Goal: Task Accomplishment & Management: Complete application form

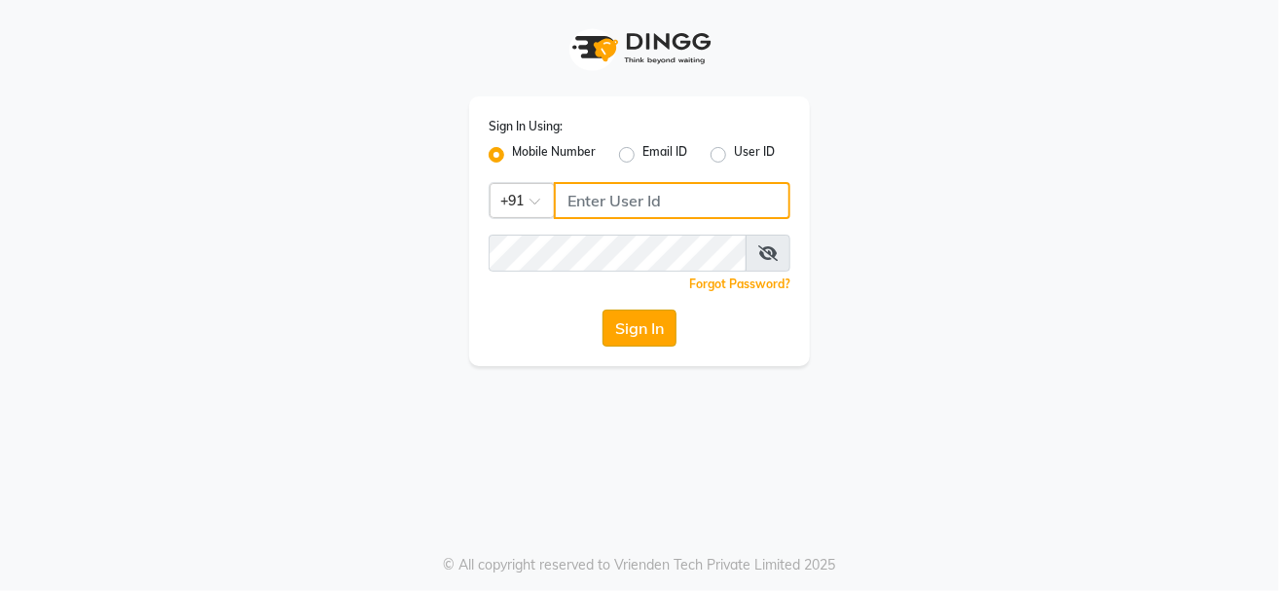
type input "9229963672"
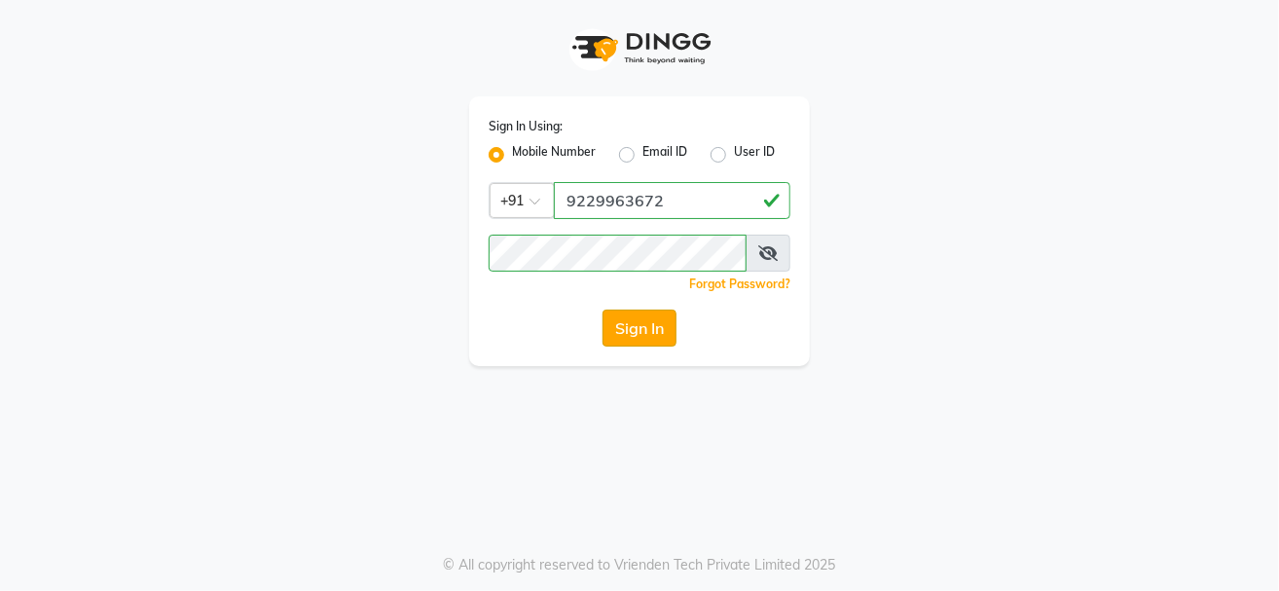
click at [643, 342] on button "Sign In" at bounding box center [639, 327] width 74 height 37
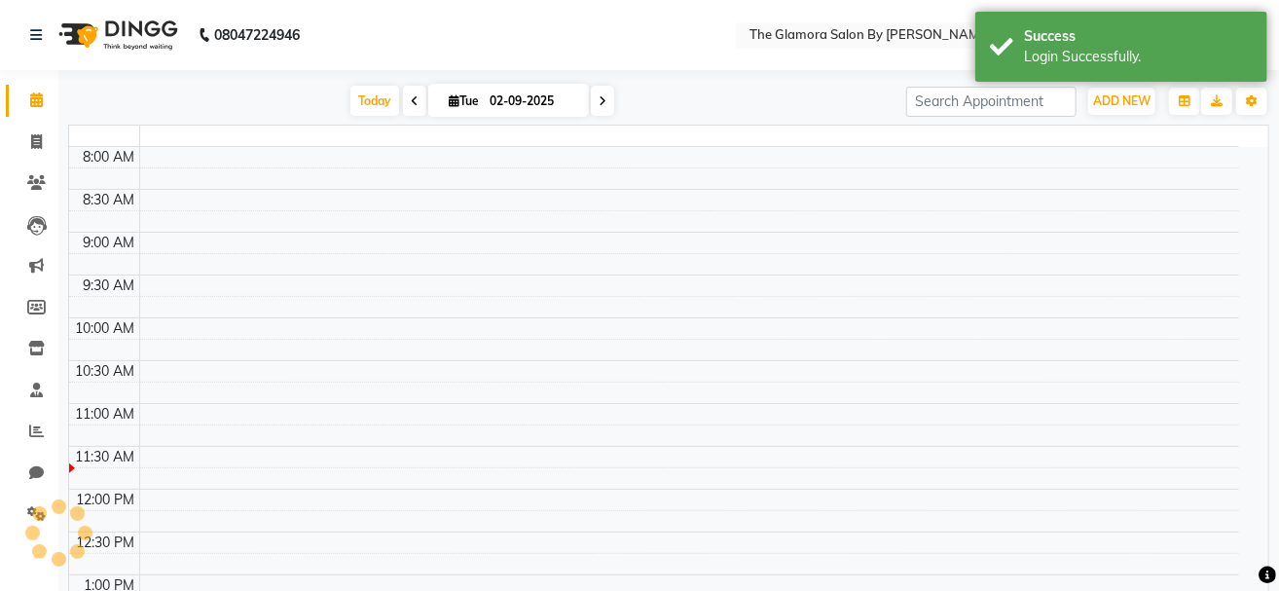
select select "en"
click at [35, 143] on icon at bounding box center [36, 141] width 11 height 15
select select "8241"
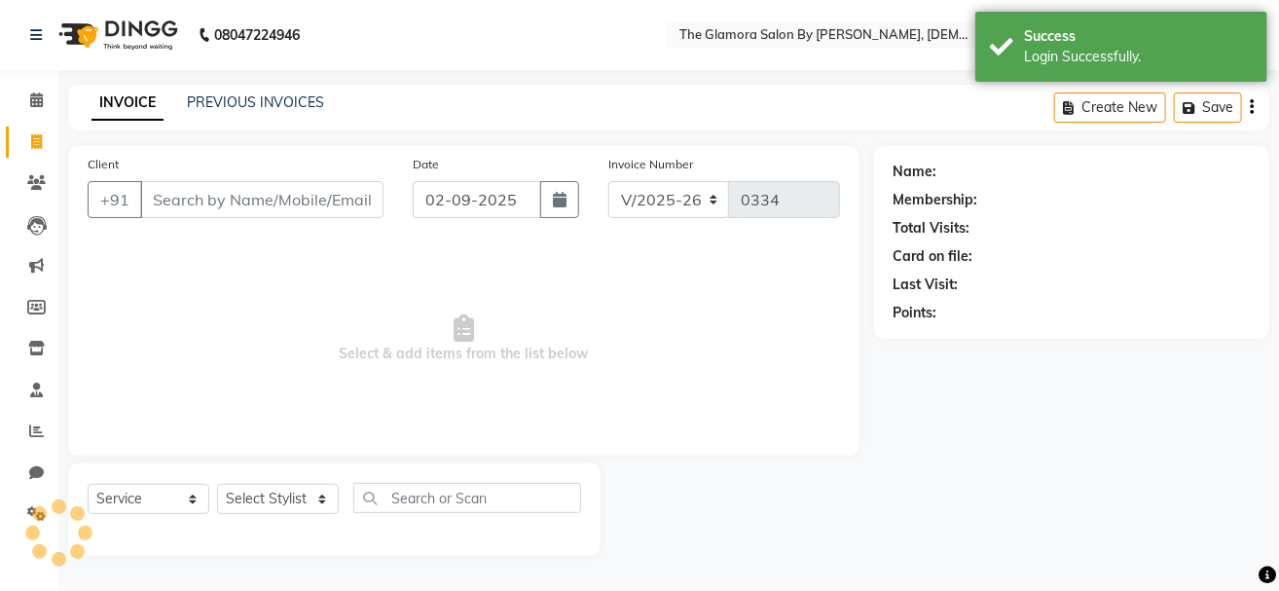
select select "V"
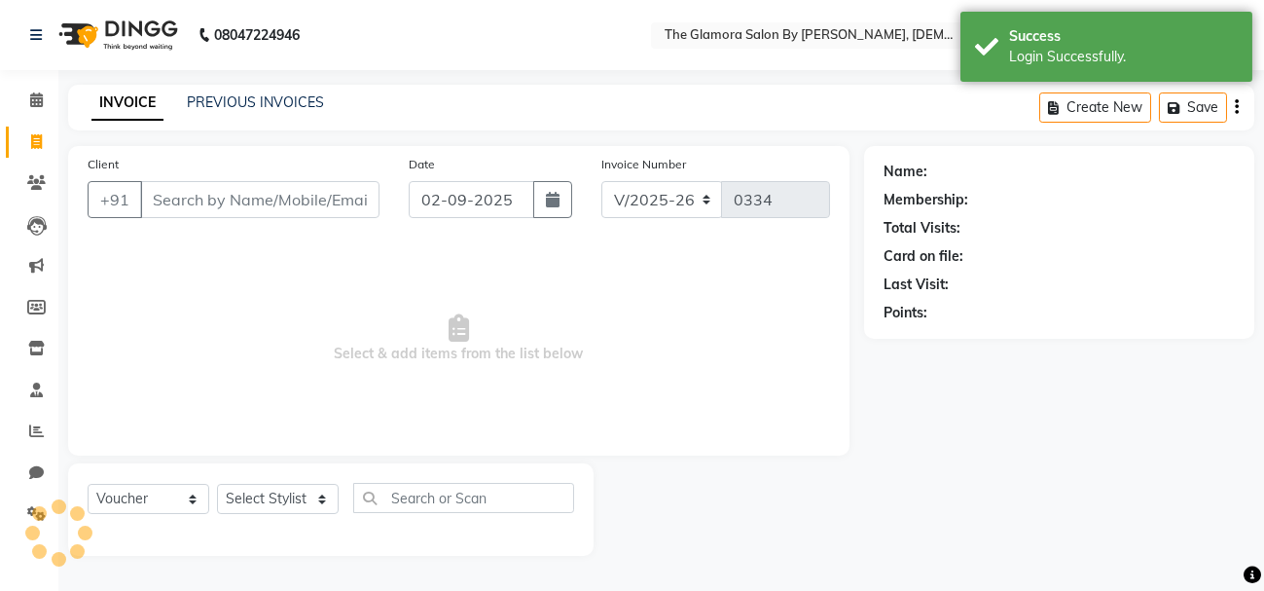
select select "78473"
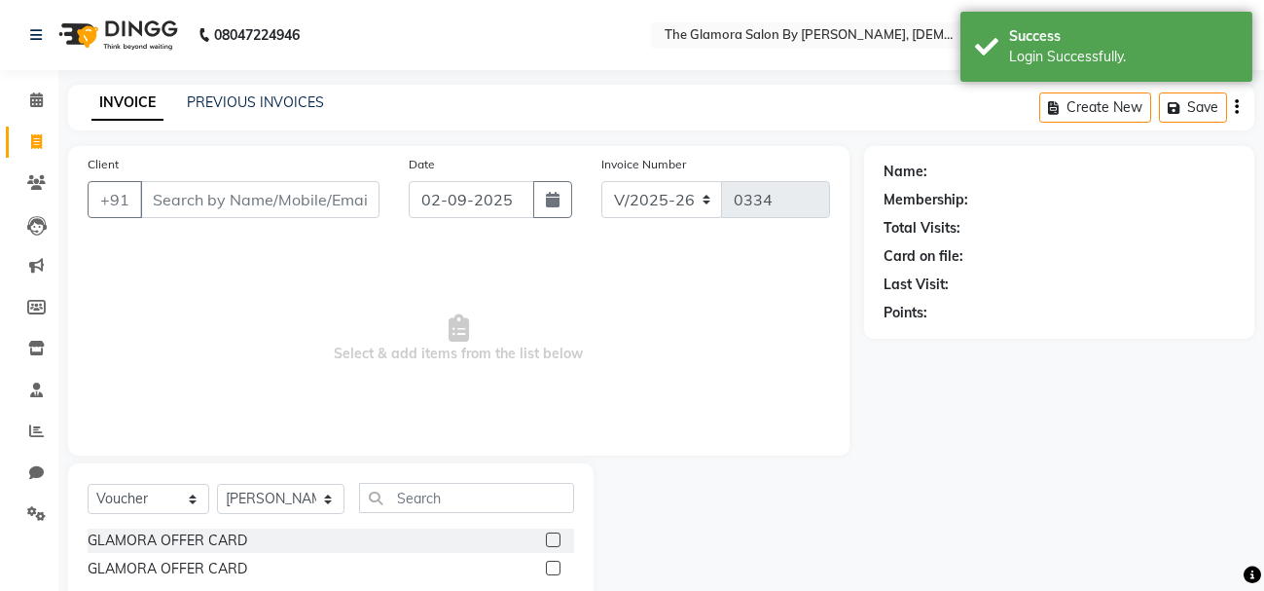
click at [224, 208] on input "Client" at bounding box center [259, 199] width 239 height 37
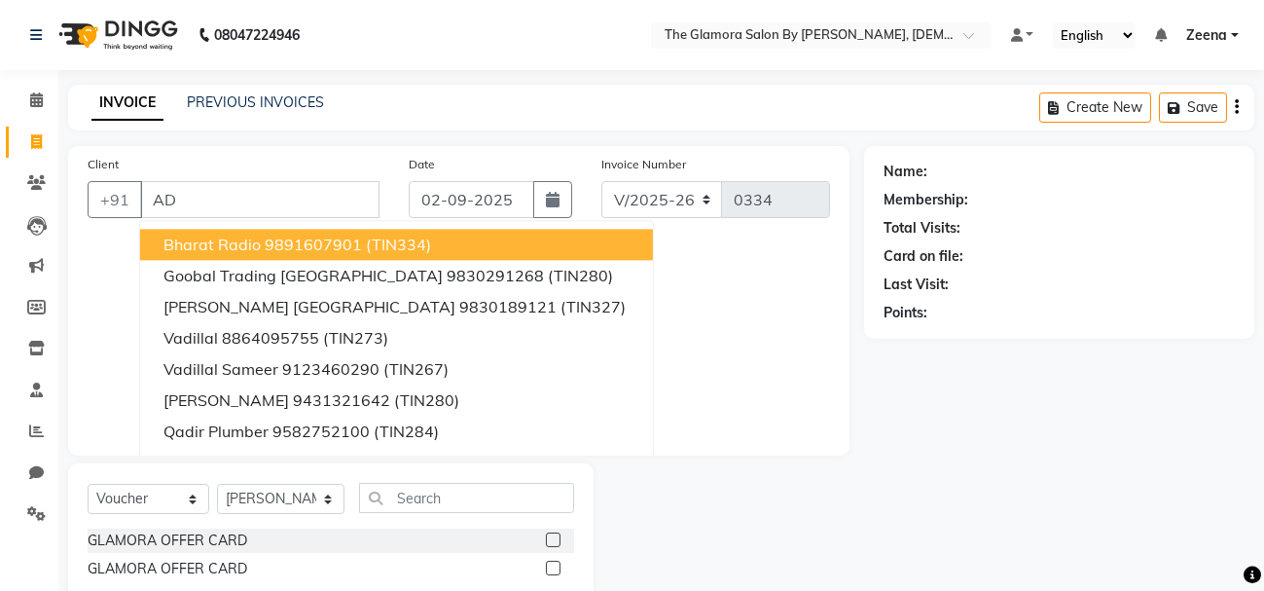
type input "A"
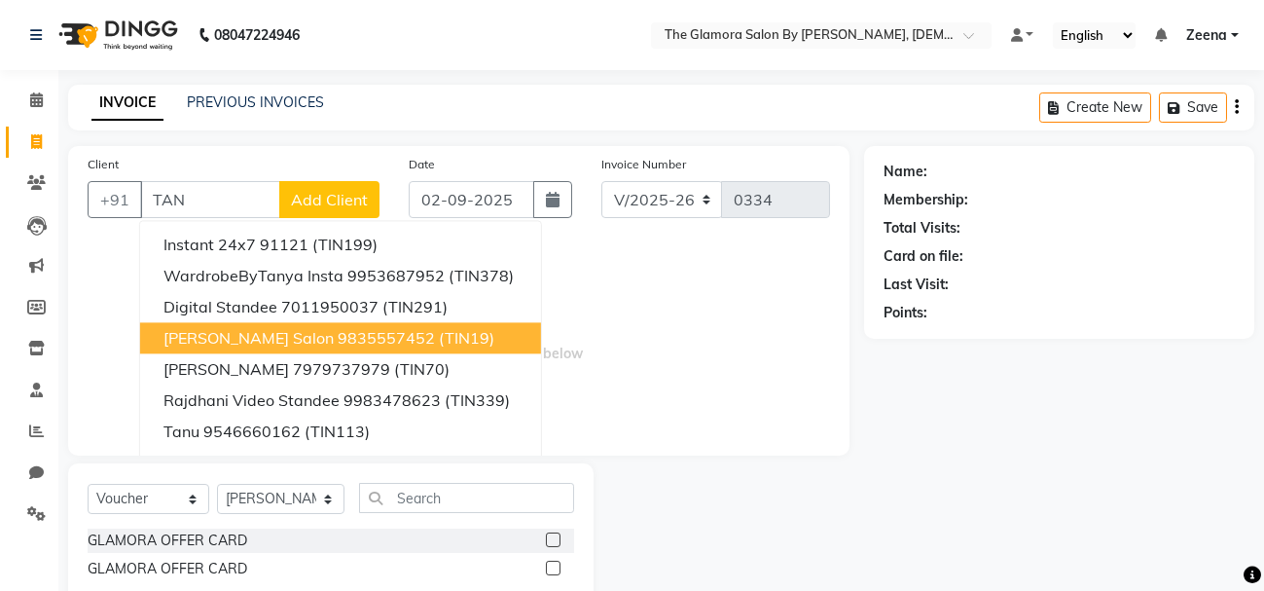
click at [338, 343] on ngb-highlight "9835557452" at bounding box center [386, 337] width 97 height 19
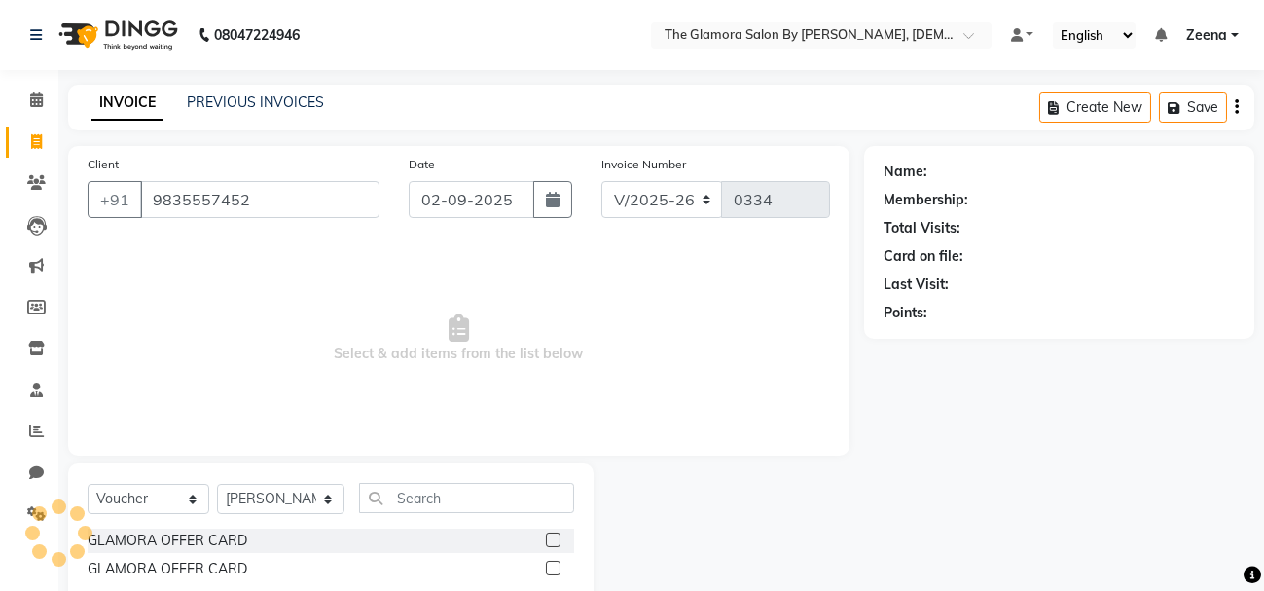
type input "9835557452"
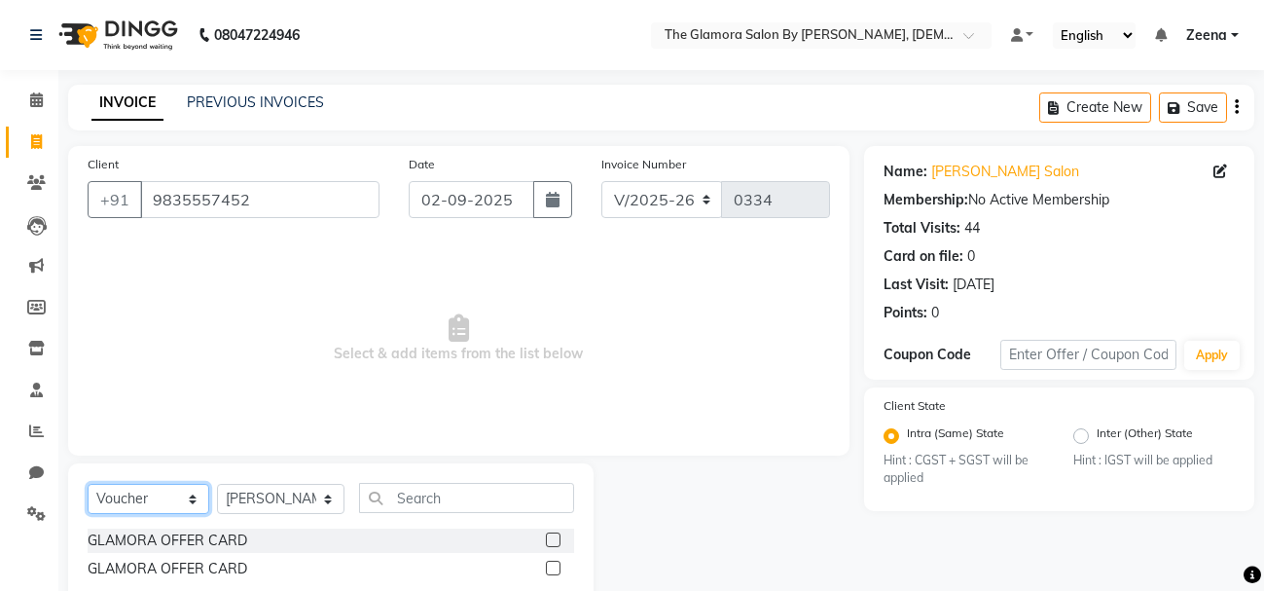
click at [174, 490] on select "Select Service Product Membership Package Voucher Prepaid Gift Card" at bounding box center [149, 499] width 122 height 30
select select "service"
click at [88, 484] on select "Select Service Product Membership Package Voucher Prepaid Gift Card" at bounding box center [149, 499] width 122 height 30
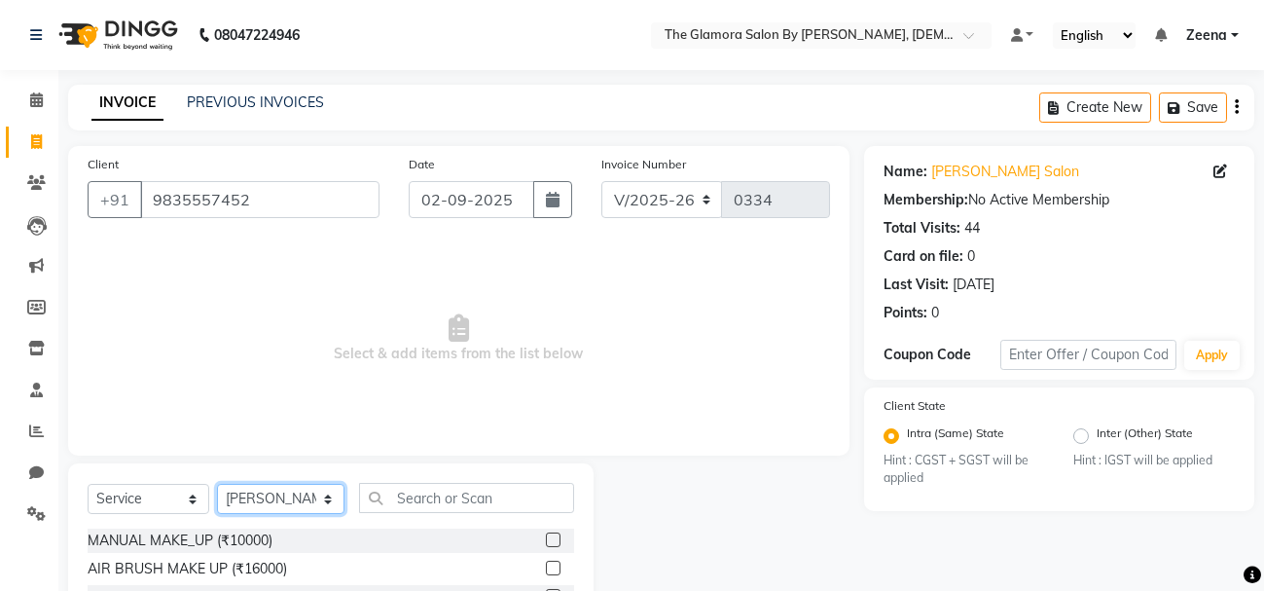
click at [261, 486] on select "Select Stylist [PERSON_NAME] [PERSON_NAME] [PERSON_NAME] GLAMORA SALON BY [PERS…" at bounding box center [280, 499] width 127 height 30
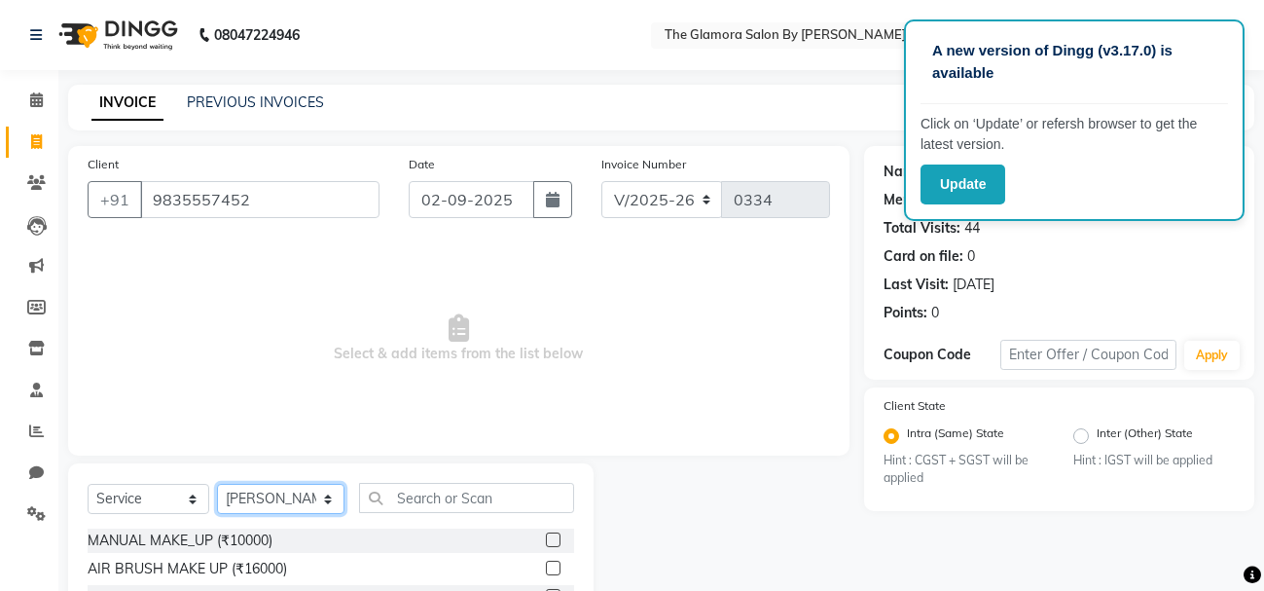
select select "80163"
click at [217, 484] on select "Select Stylist [PERSON_NAME] [PERSON_NAME] [PERSON_NAME] GLAMORA SALON BY [PERS…" at bounding box center [280, 499] width 127 height 30
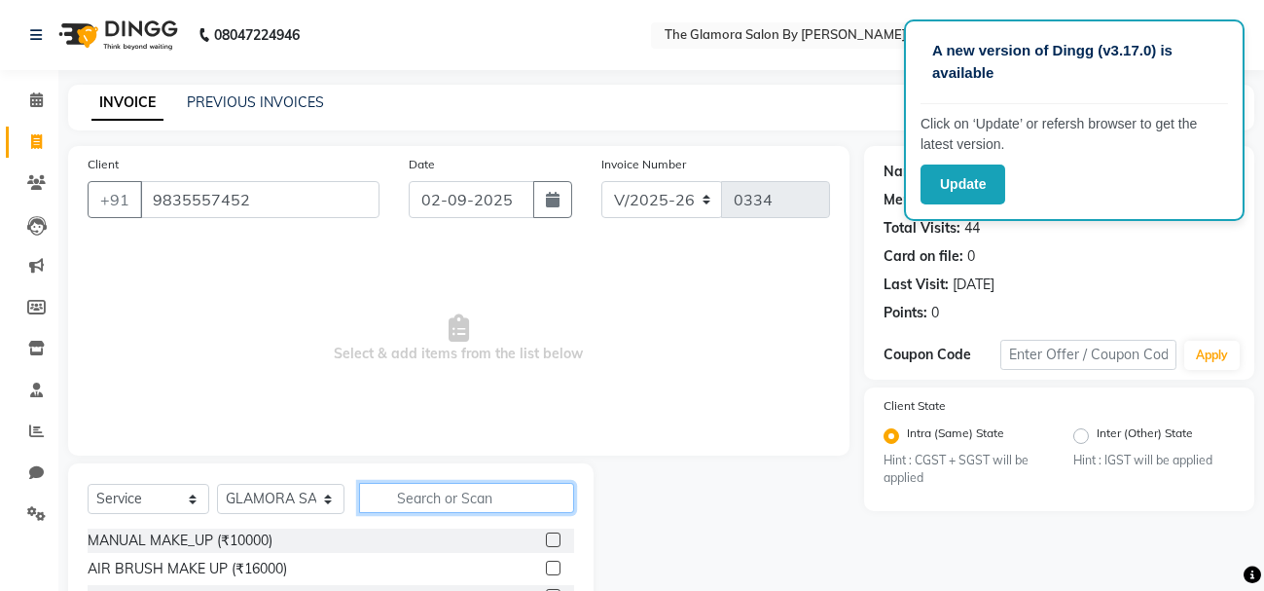
click at [411, 510] on input "text" at bounding box center [466, 498] width 215 height 30
type input "EY"
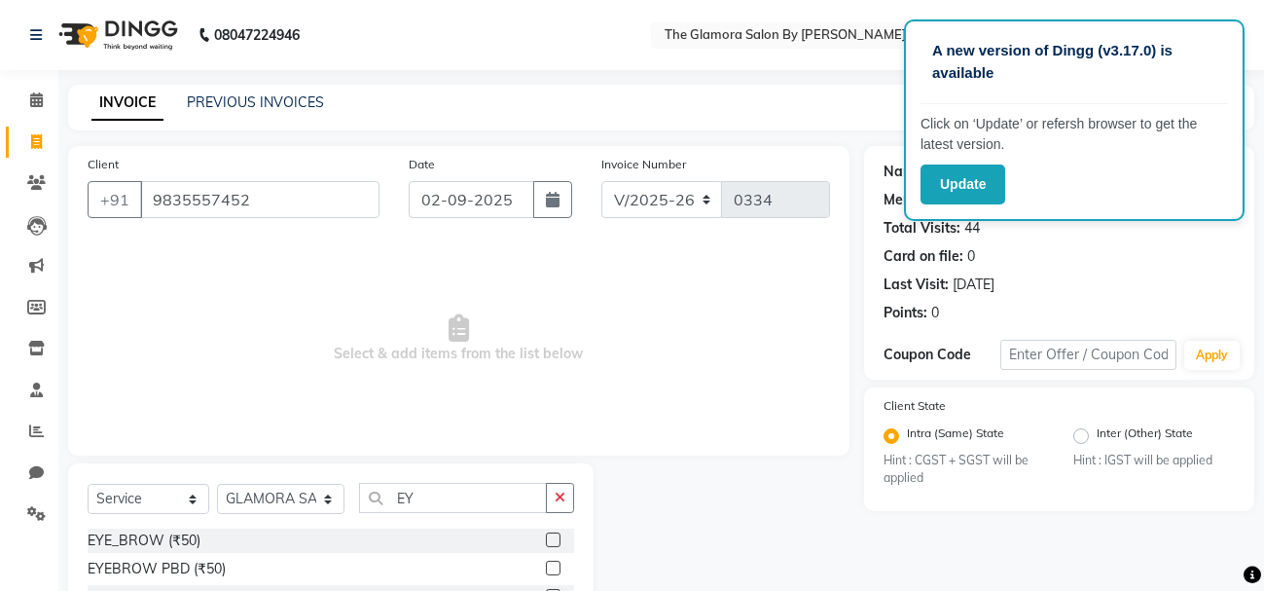
click at [549, 536] on label at bounding box center [553, 539] width 15 height 15
click at [549, 536] on input "checkbox" at bounding box center [552, 540] width 13 height 13
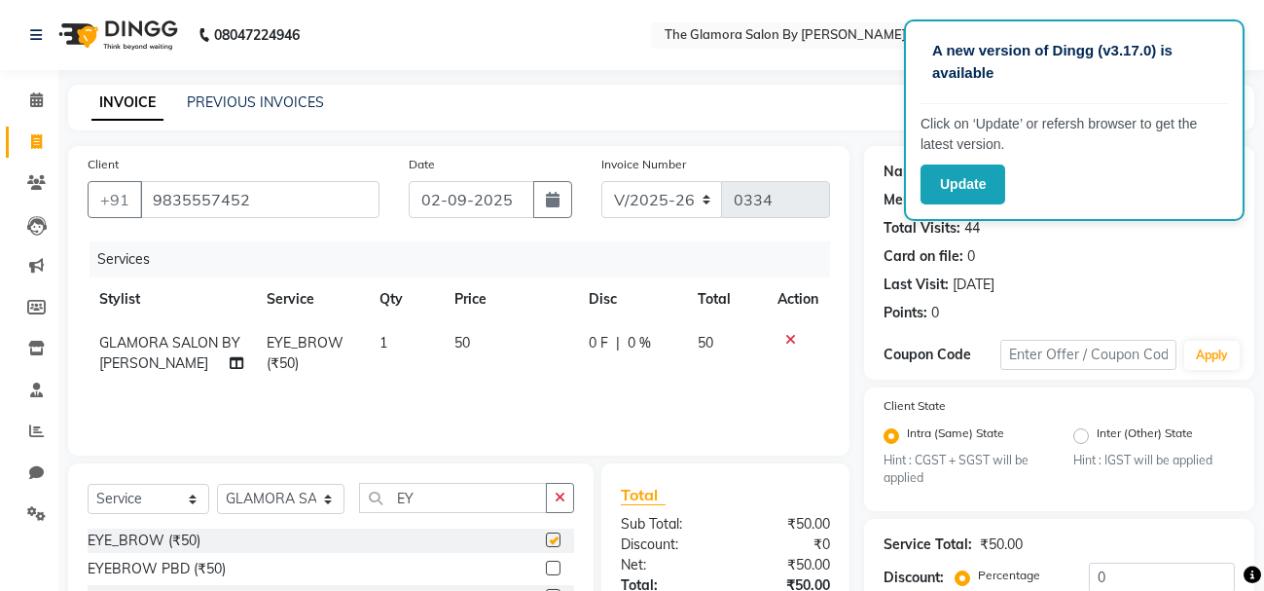
checkbox input "false"
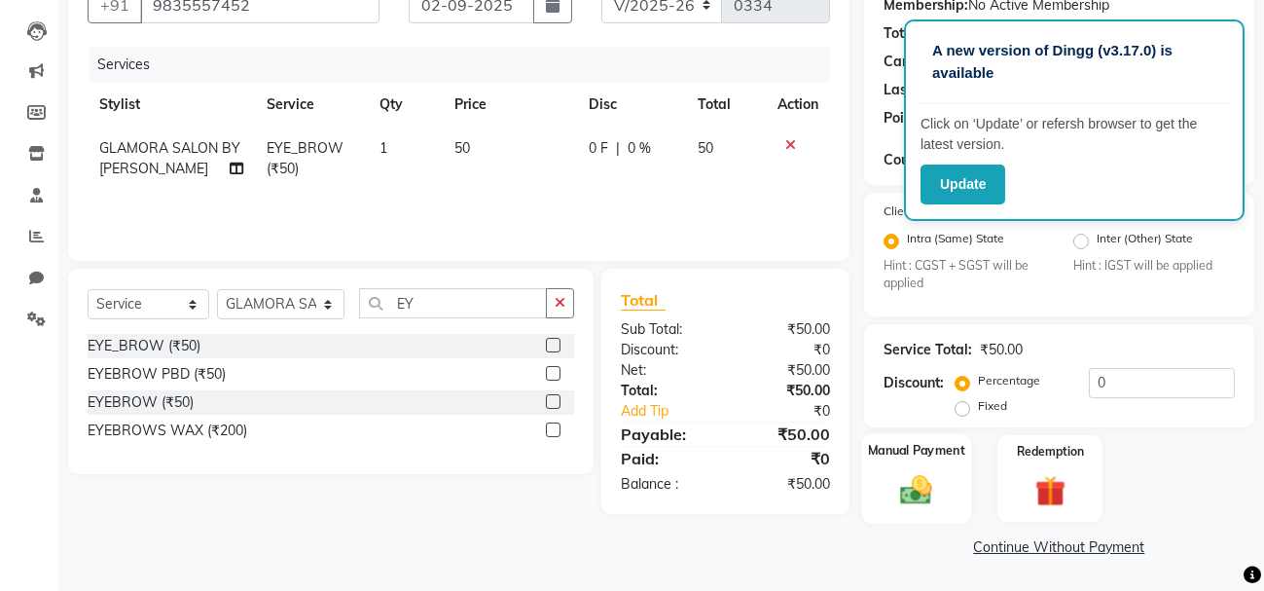
click at [914, 510] on div "Manual Payment" at bounding box center [915, 478] width 109 height 90
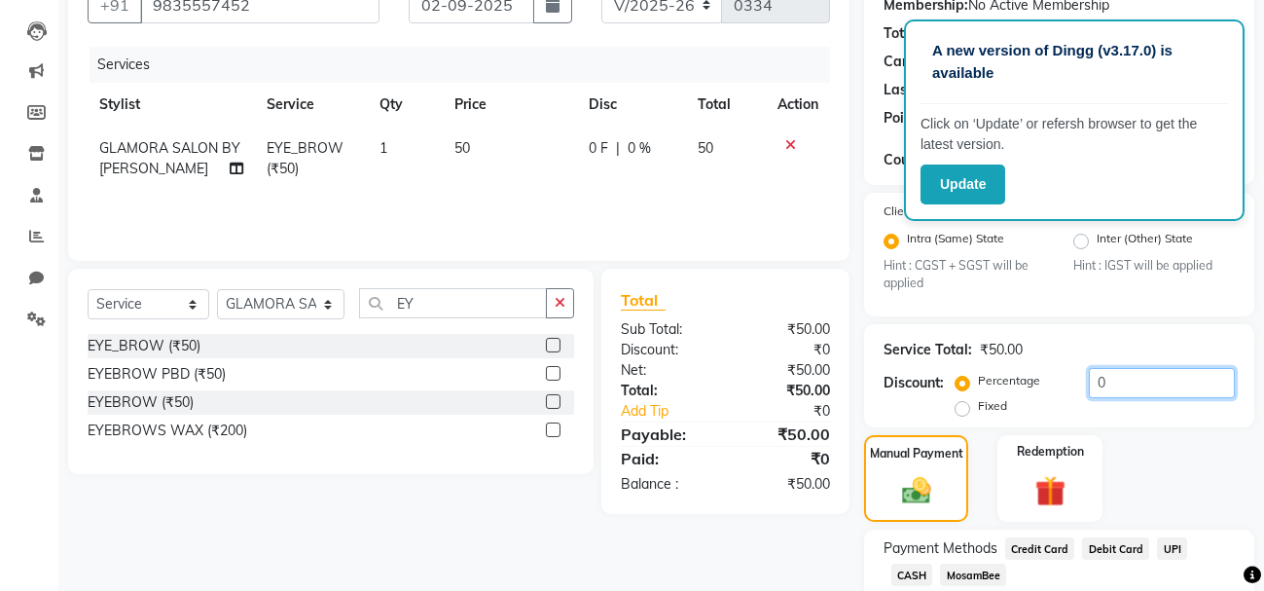
click at [1130, 380] on input "0" at bounding box center [1162, 383] width 146 height 30
type input "3"
click at [978, 406] on label "Fixed" at bounding box center [992, 406] width 29 height 18
click at [962, 406] on input "Fixed" at bounding box center [966, 406] width 14 height 14
radio input "true"
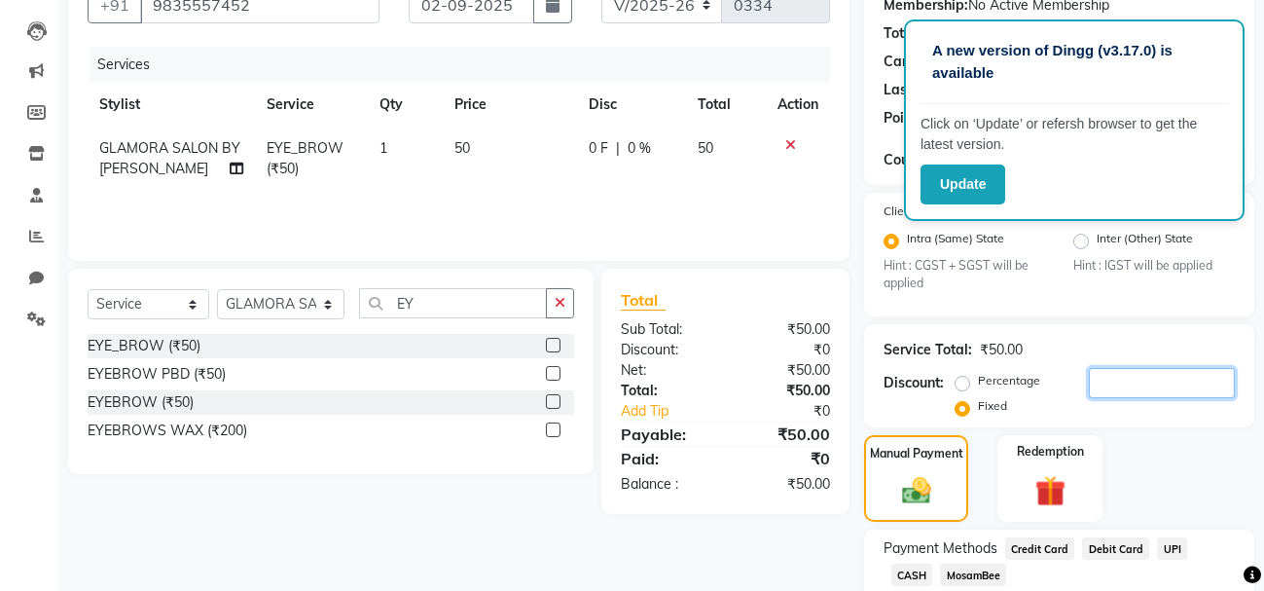
click at [1108, 386] on input "number" at bounding box center [1162, 383] width 146 height 30
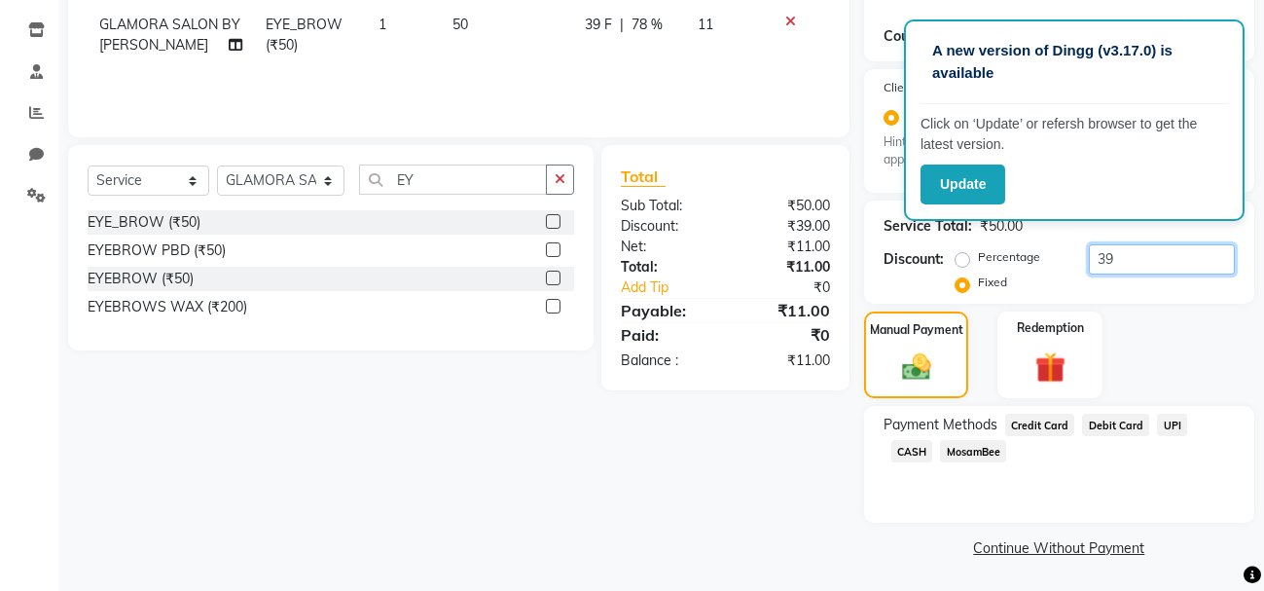
type input "39"
click at [933, 440] on span "CASH" at bounding box center [912, 451] width 42 height 22
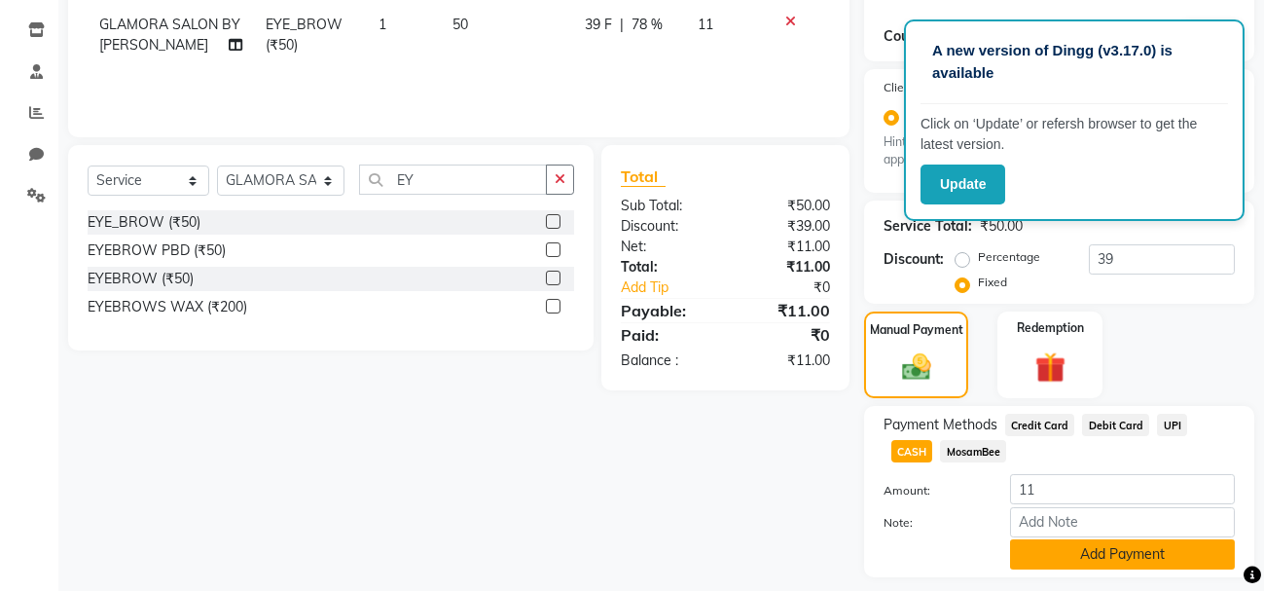
click at [1041, 552] on button "Add Payment" at bounding box center [1122, 554] width 225 height 30
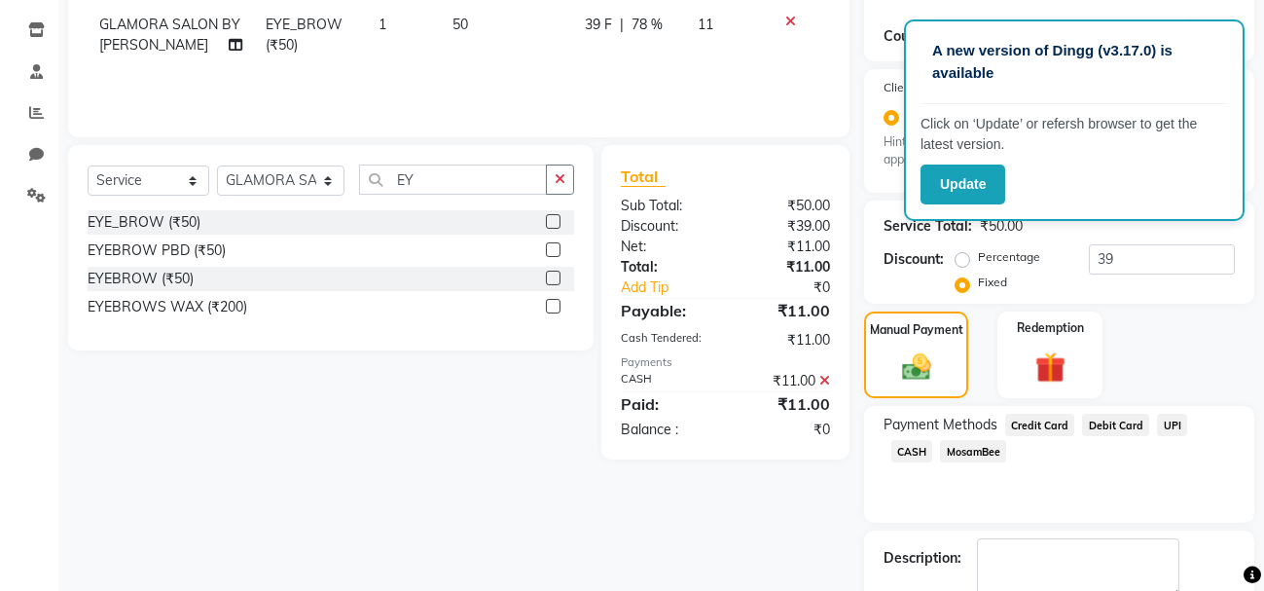
scroll to position [429, 0]
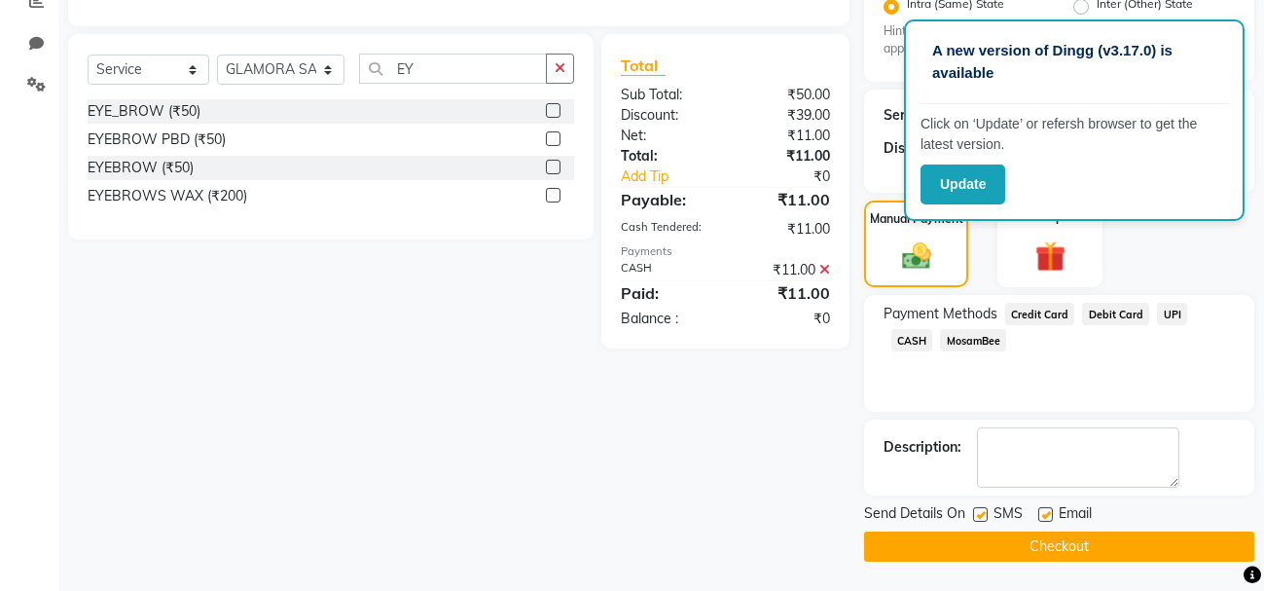
click at [1011, 548] on button "Checkout" at bounding box center [1059, 546] width 390 height 30
